Goal: Transaction & Acquisition: Subscribe to service/newsletter

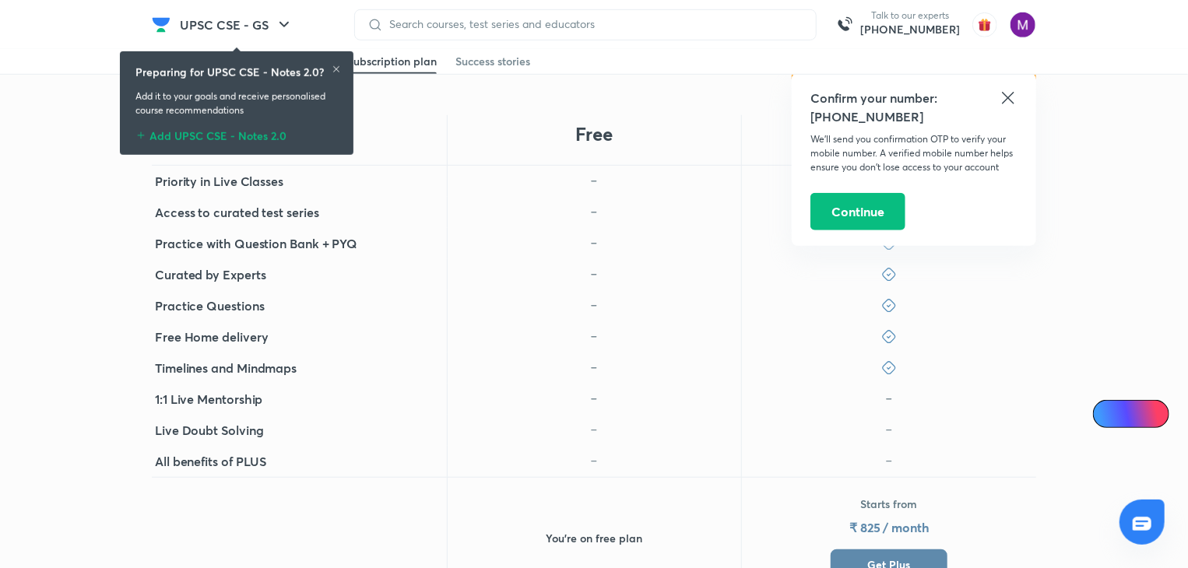
scroll to position [994, 0]
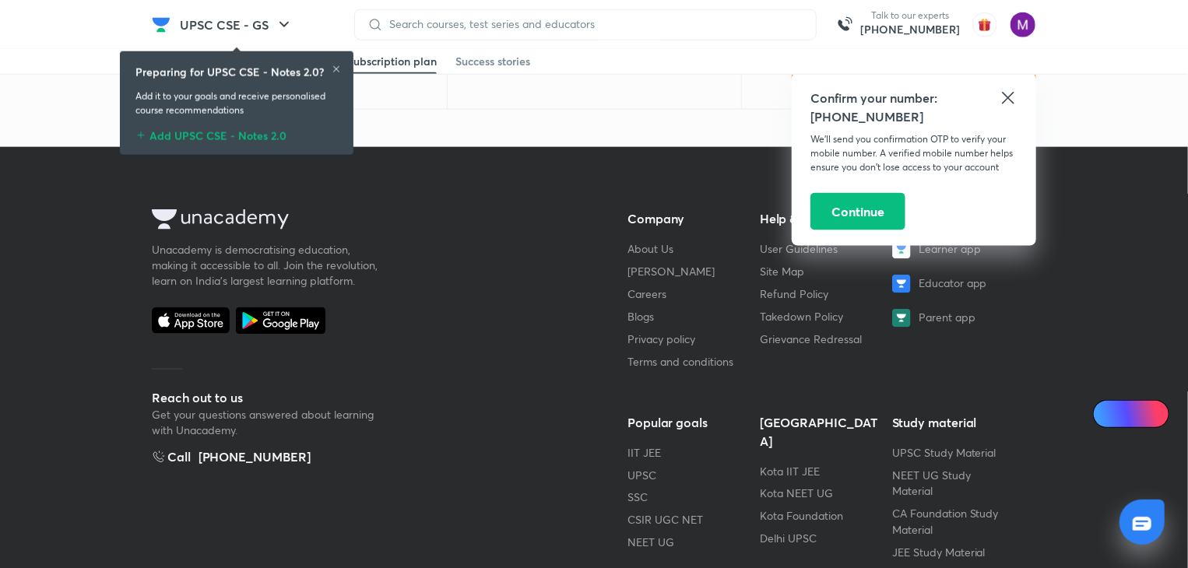
click at [1012, 92] on icon at bounding box center [1008, 98] width 19 height 19
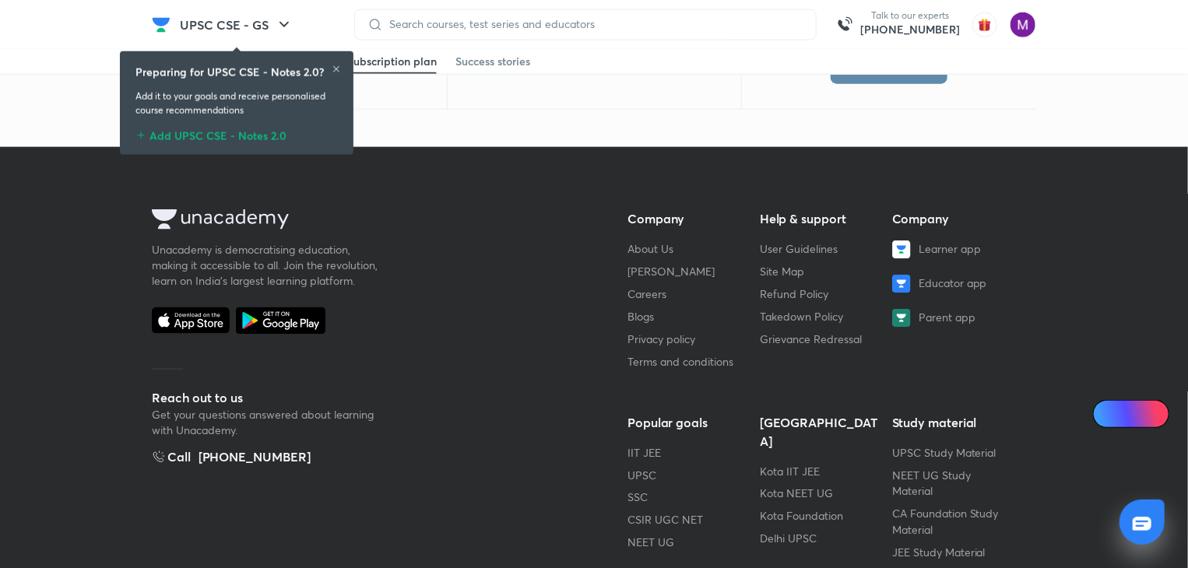
click at [330, 68] on div "Preparing for UPSC CSE - Notes 2.0?" at bounding box center [236, 72] width 202 height 16
click at [332, 69] on icon at bounding box center [336, 69] width 9 height 9
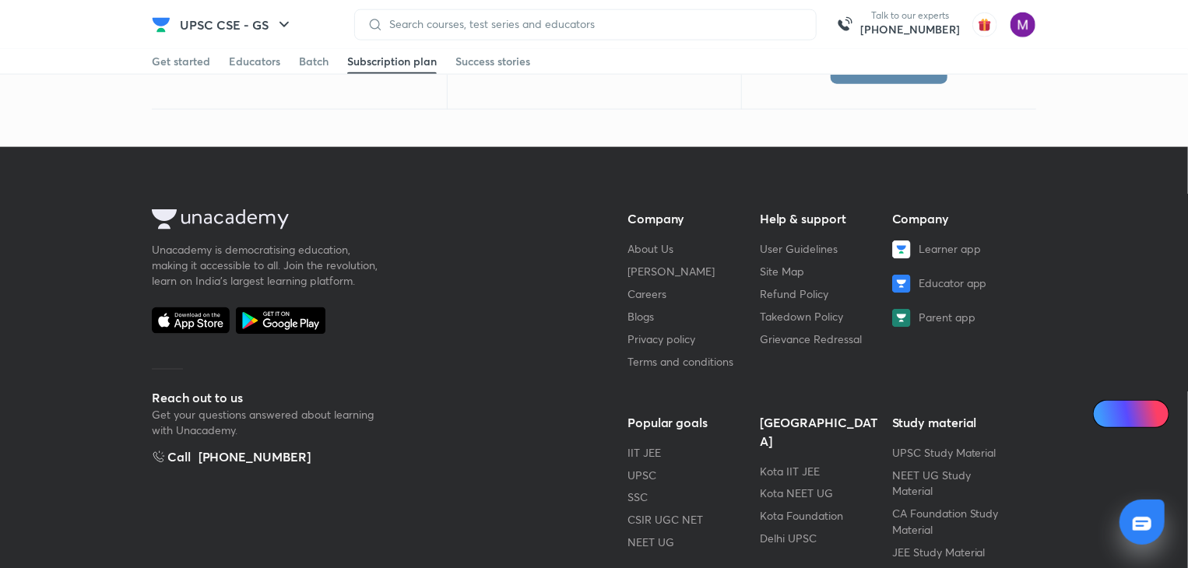
click at [1134, 423] on link "Ai Doubts" at bounding box center [1131, 414] width 76 height 28
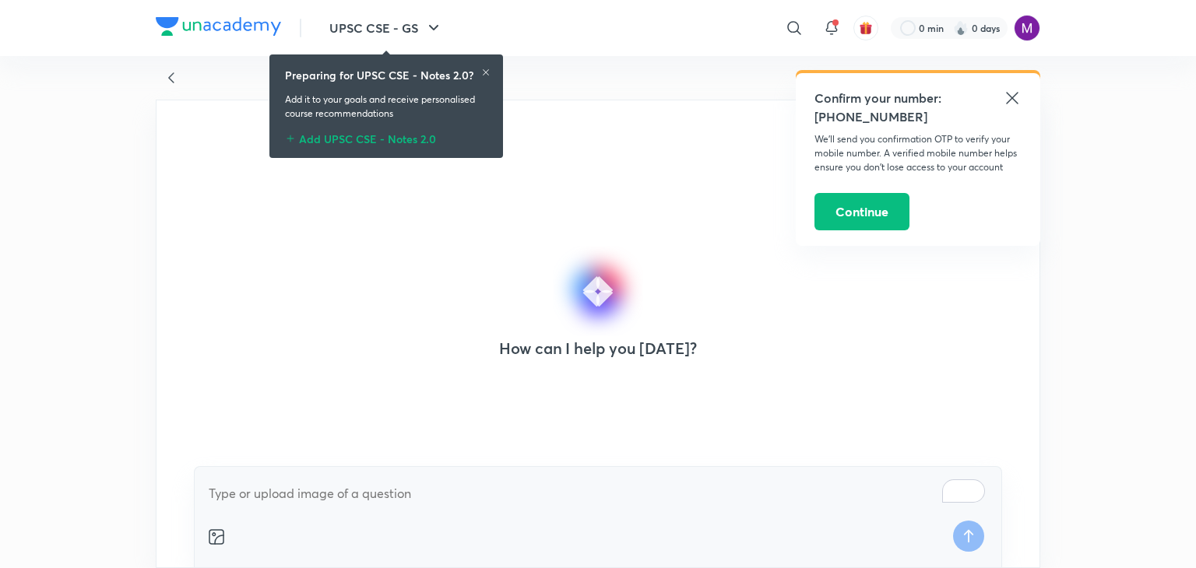
click at [162, 80] on icon at bounding box center [171, 78] width 19 height 19
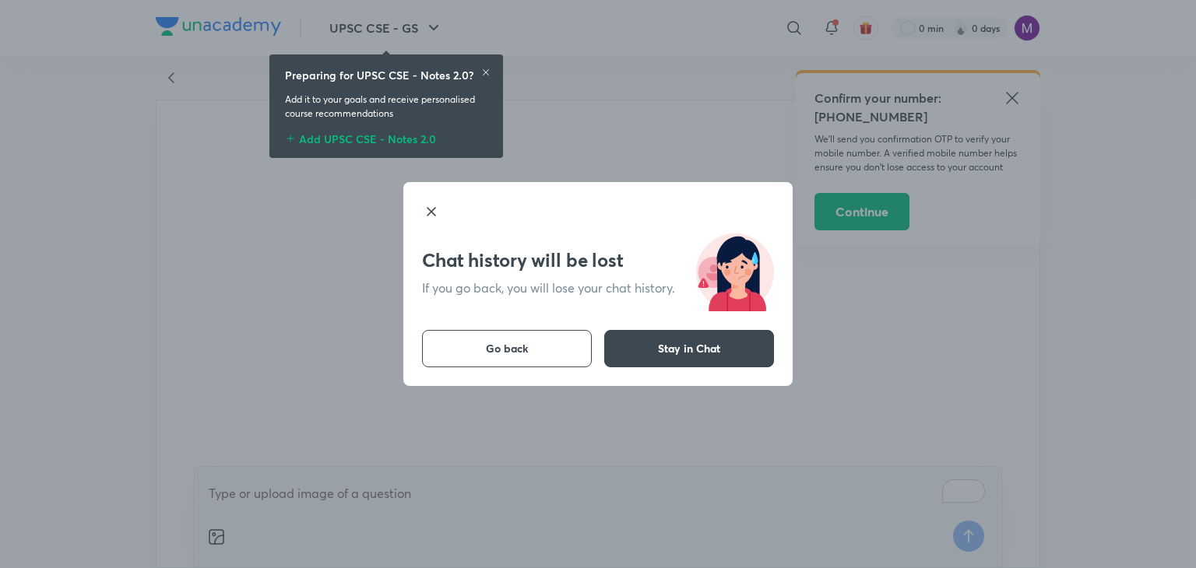
click at [475, 326] on div "Go back Stay in Chat" at bounding box center [597, 348] width 389 height 75
click at [477, 337] on button "Go back" at bounding box center [507, 348] width 170 height 37
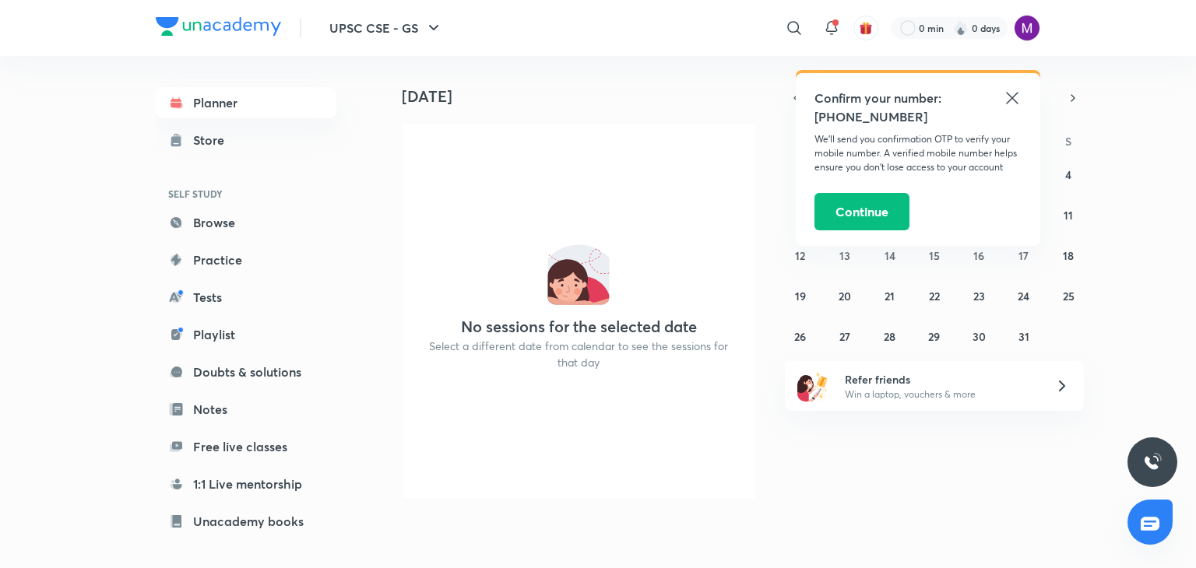
click at [1007, 96] on icon at bounding box center [1012, 98] width 19 height 19
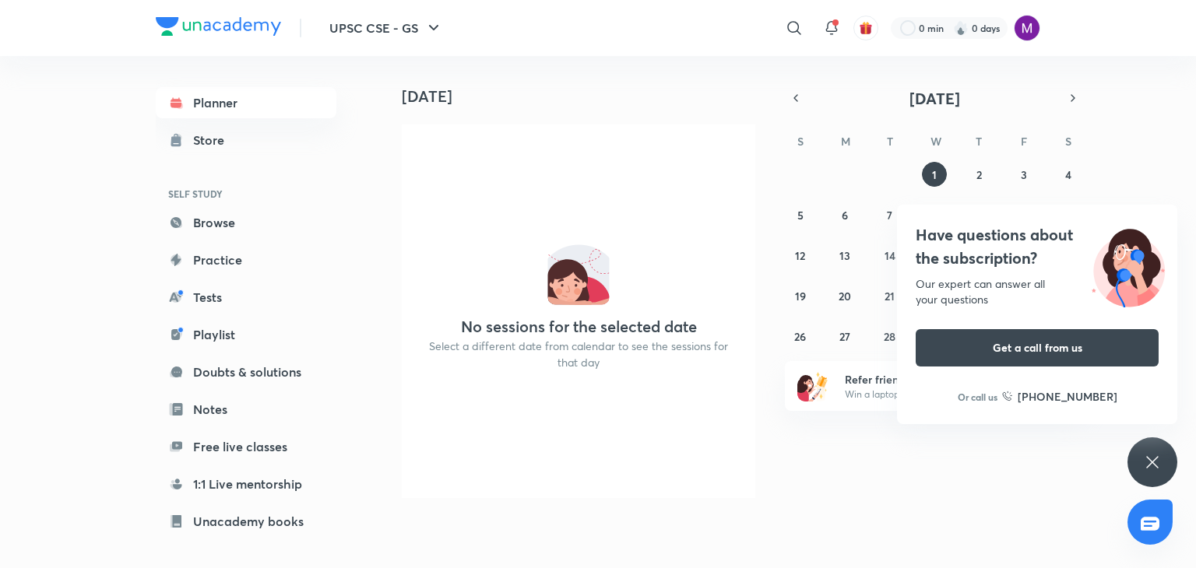
click at [1171, 452] on div "Have questions about the subscription? Our expert can answer all your questions…" at bounding box center [1153, 463] width 50 height 50
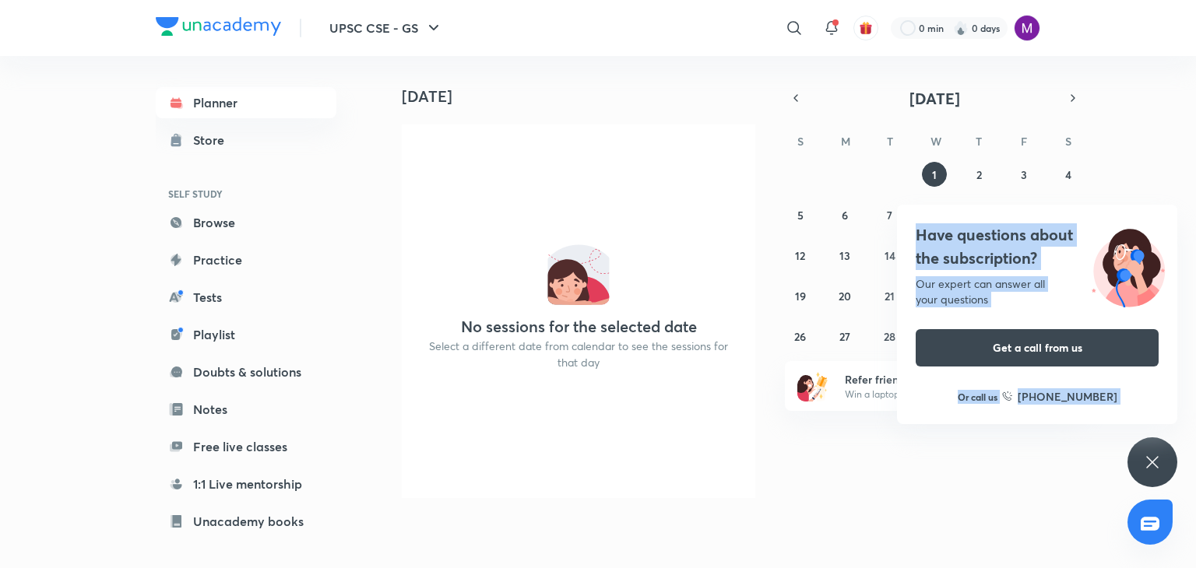
click at [1138, 456] on div "Have questions about the subscription? Our expert can answer all your questions…" at bounding box center [1153, 463] width 50 height 50
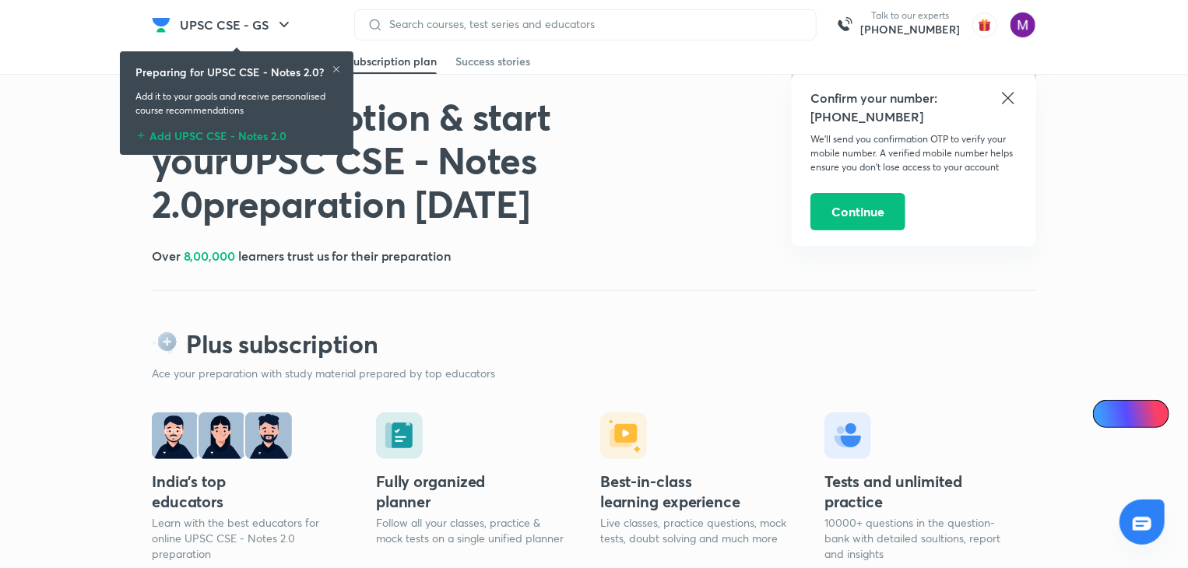
click at [1012, 94] on icon at bounding box center [1008, 98] width 12 height 12
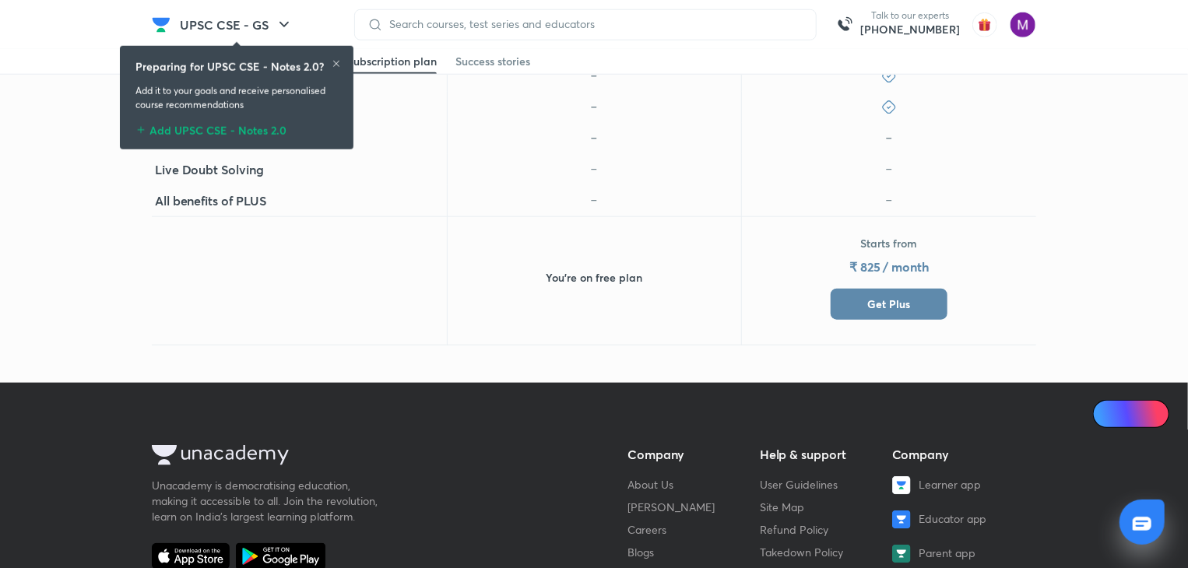
scroll to position [767, 0]
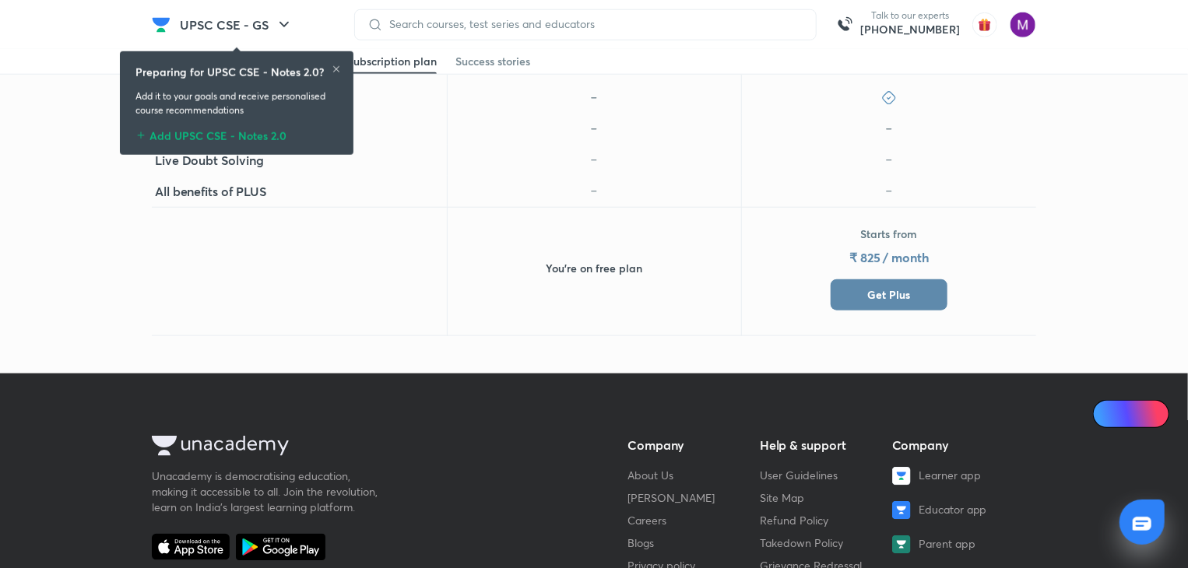
click at [904, 289] on span "Get Plus" at bounding box center [889, 295] width 43 height 16
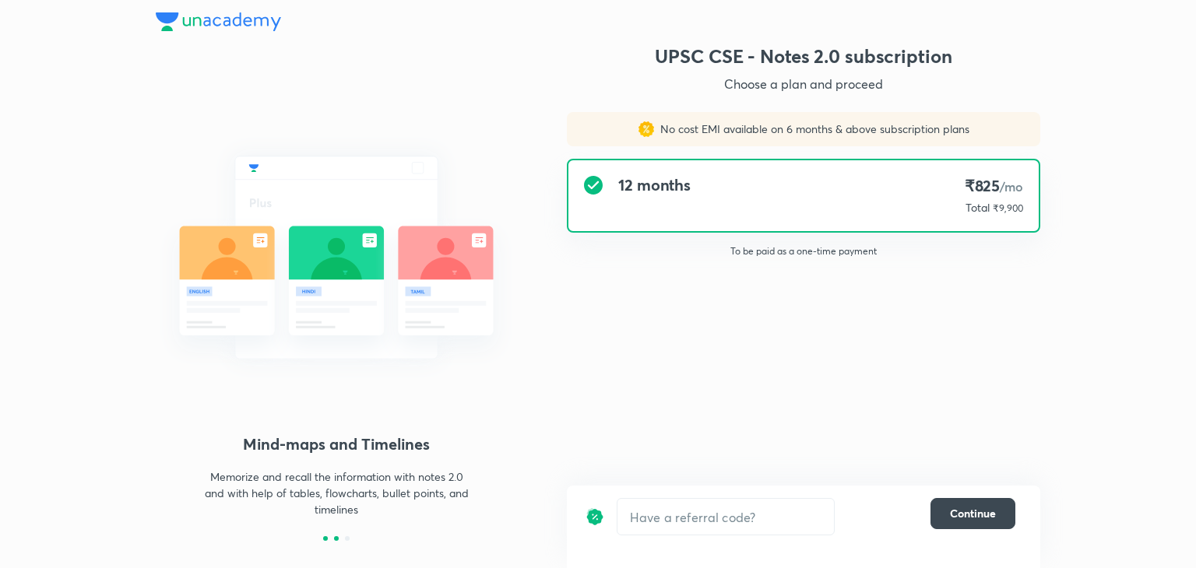
click at [336, 537] on div at bounding box center [336, 539] width 5 height 5
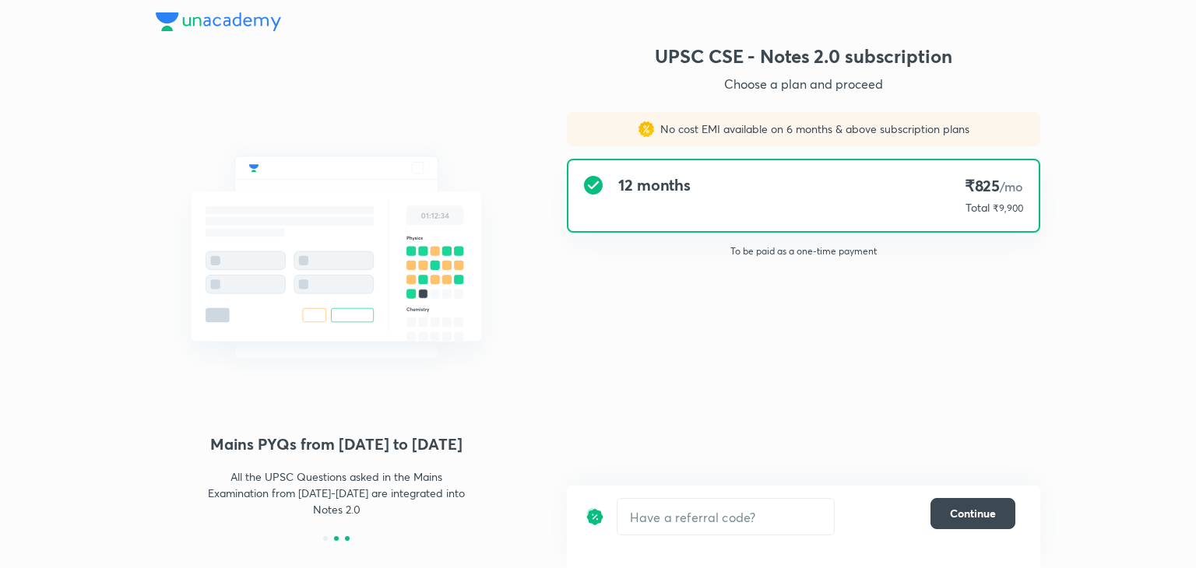
click at [347, 537] on div at bounding box center [347, 539] width 5 height 5
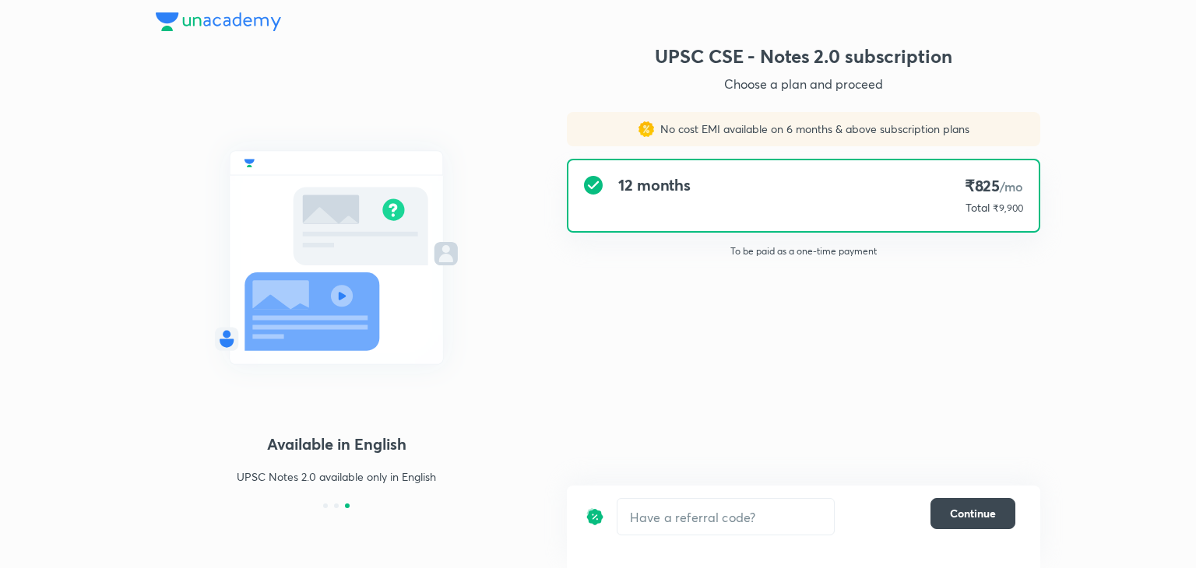
click at [1025, 545] on div "​ Continue" at bounding box center [803, 527] width 473 height 83
